Goal: Task Accomplishment & Management: Manage account settings

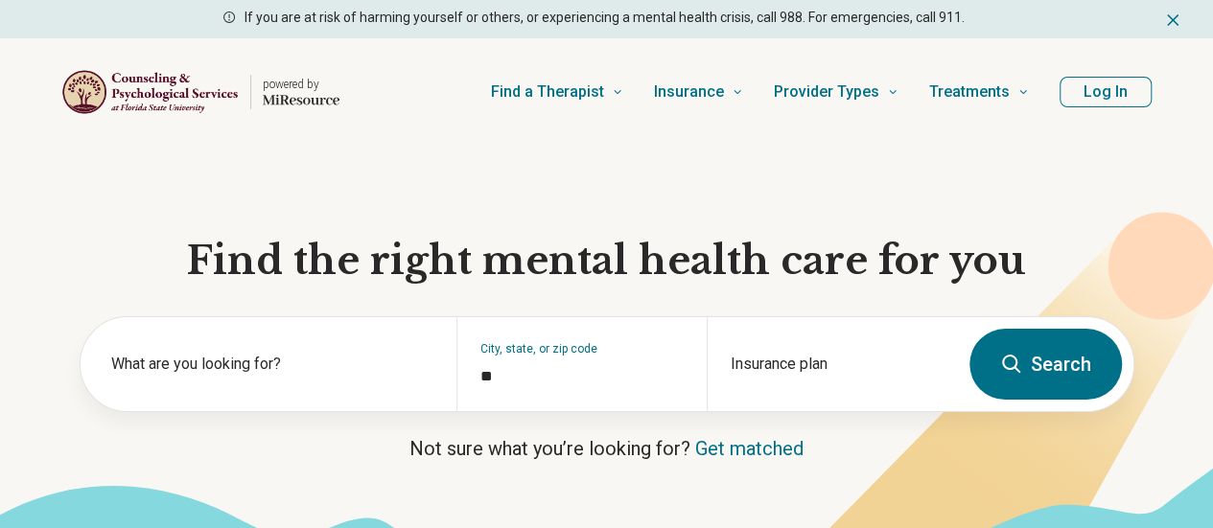
click at [1095, 82] on button "Log In" at bounding box center [1106, 92] width 92 height 31
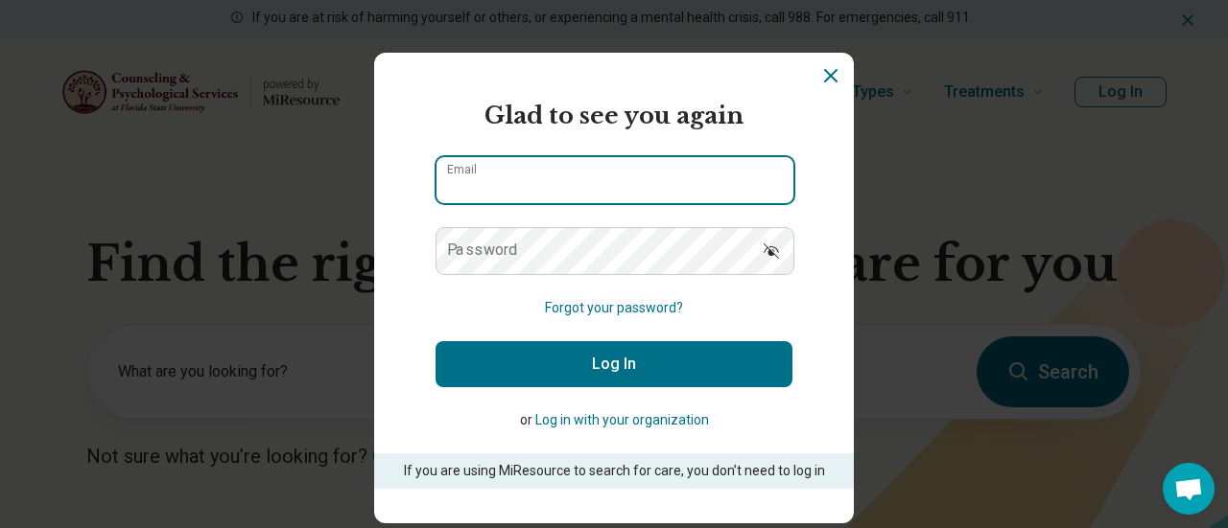
type input "**********"
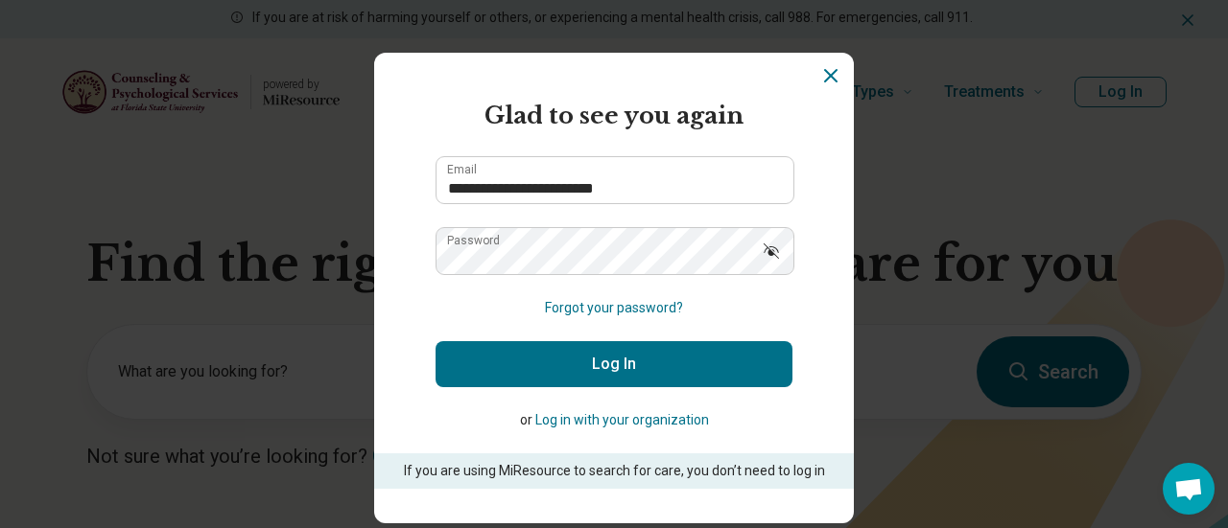
click at [706, 363] on button "Log In" at bounding box center [613, 364] width 357 height 46
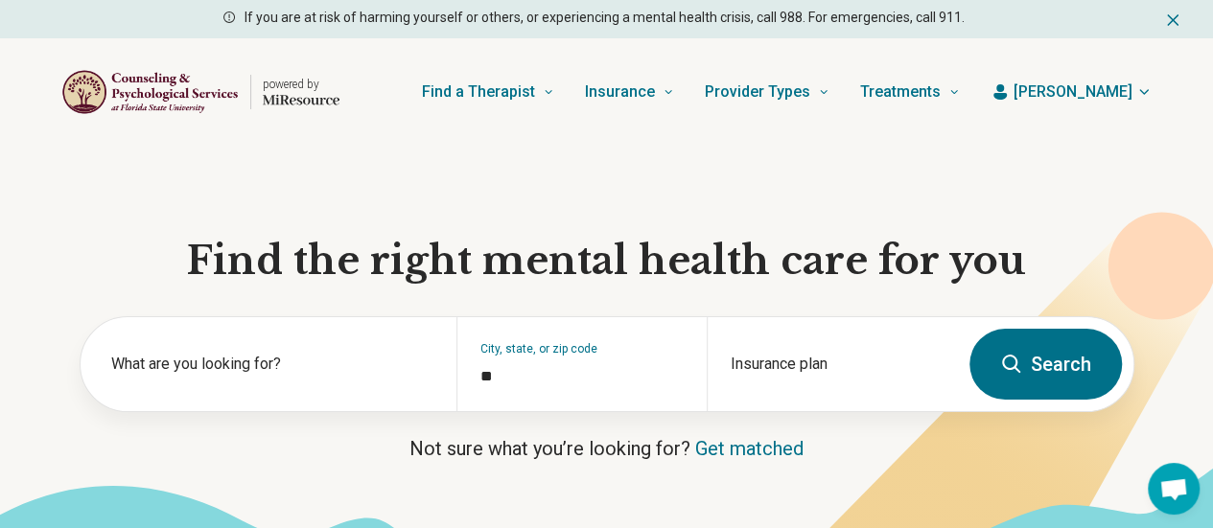
click at [1143, 98] on icon "button" at bounding box center [1143, 91] width 15 height 15
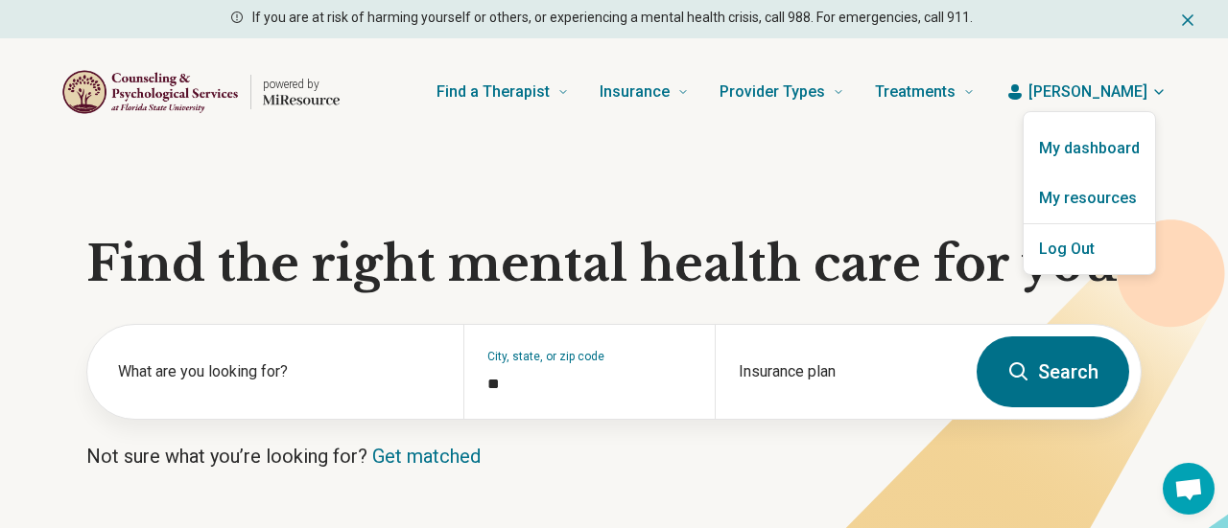
click at [1068, 197] on link "My resources" at bounding box center [1088, 199] width 131 height 50
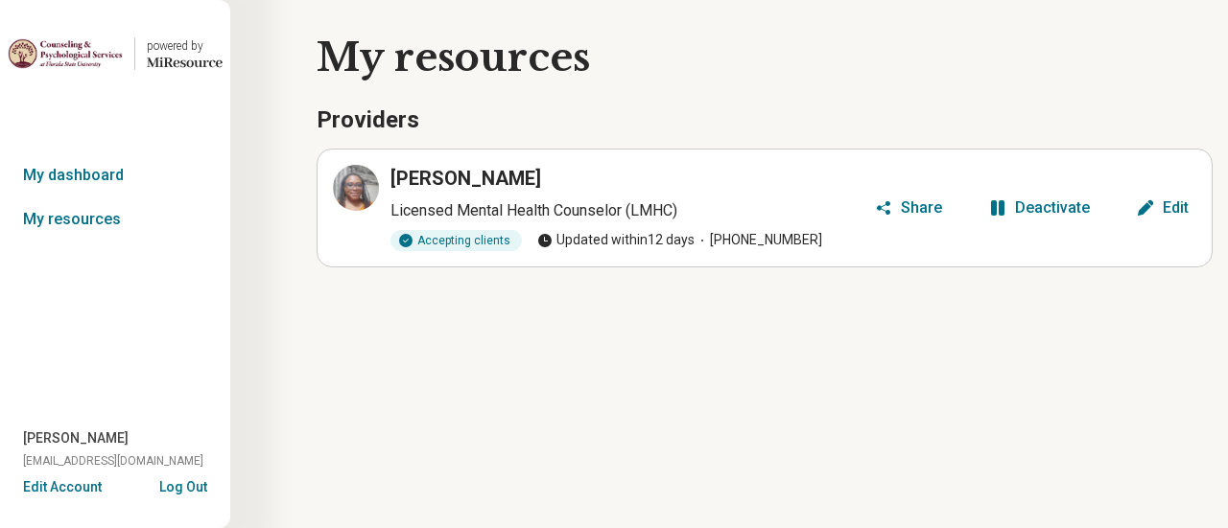
click at [1024, 208] on div "Deactivate" at bounding box center [1052, 207] width 75 height 15
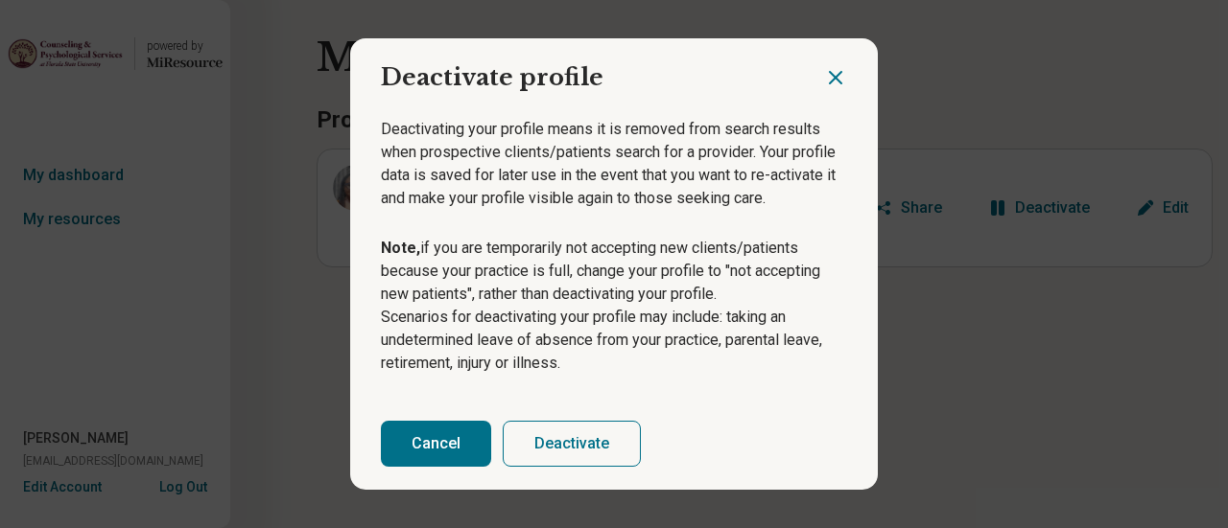
scroll to position [29, 0]
click at [559, 440] on button "Deactivate" at bounding box center [572, 444] width 138 height 46
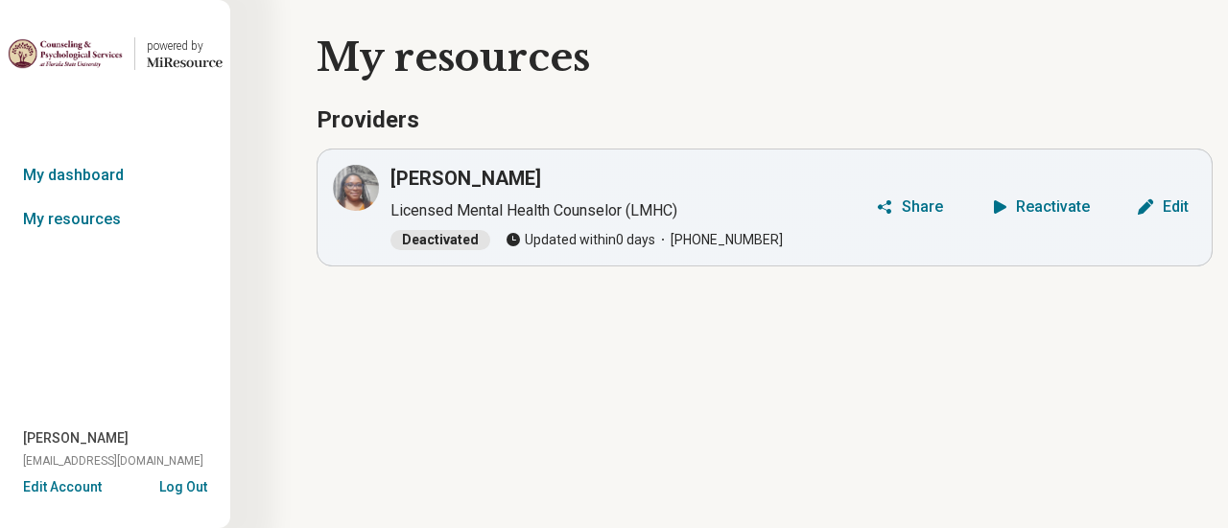
click at [360, 189] on icon at bounding box center [355, 187] width 23 height 23
